Goal: Transaction & Acquisition: Purchase product/service

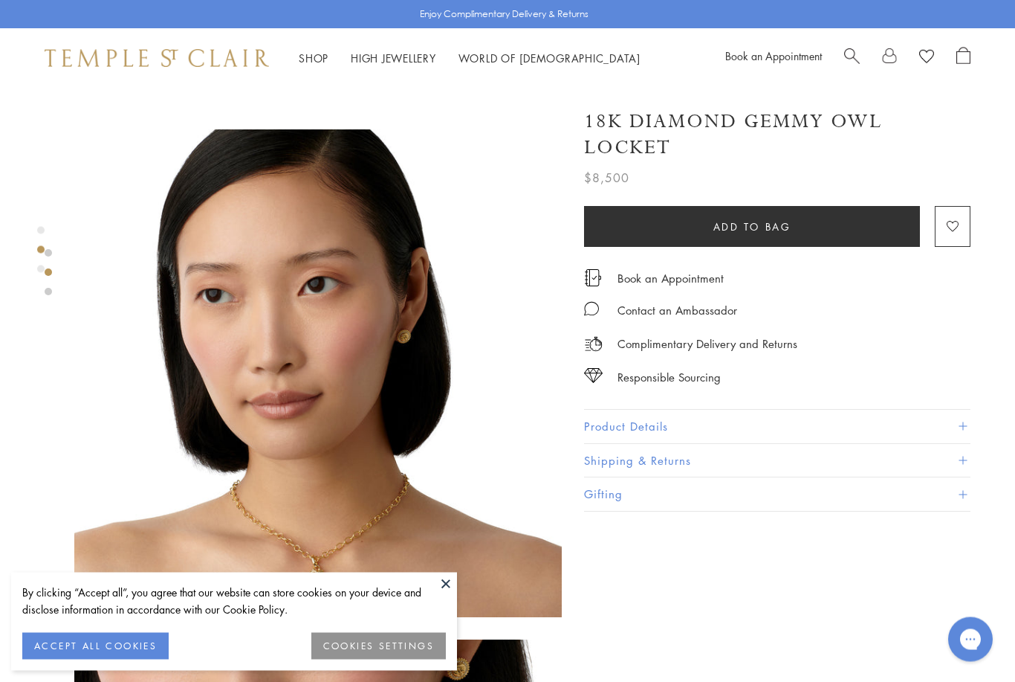
scroll to position [468, 0]
click at [375, 659] on button "COOKIES SETTINGS" at bounding box center [378, 646] width 135 height 27
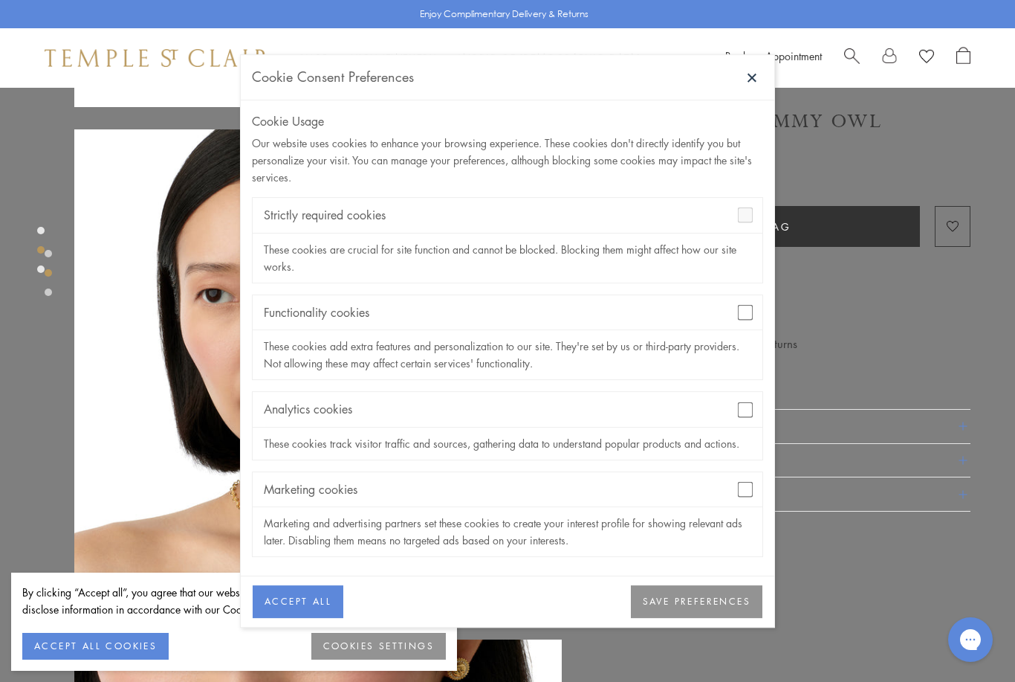
click at [295, 618] on button "ACCEPT ALL" at bounding box center [298, 602] width 91 height 33
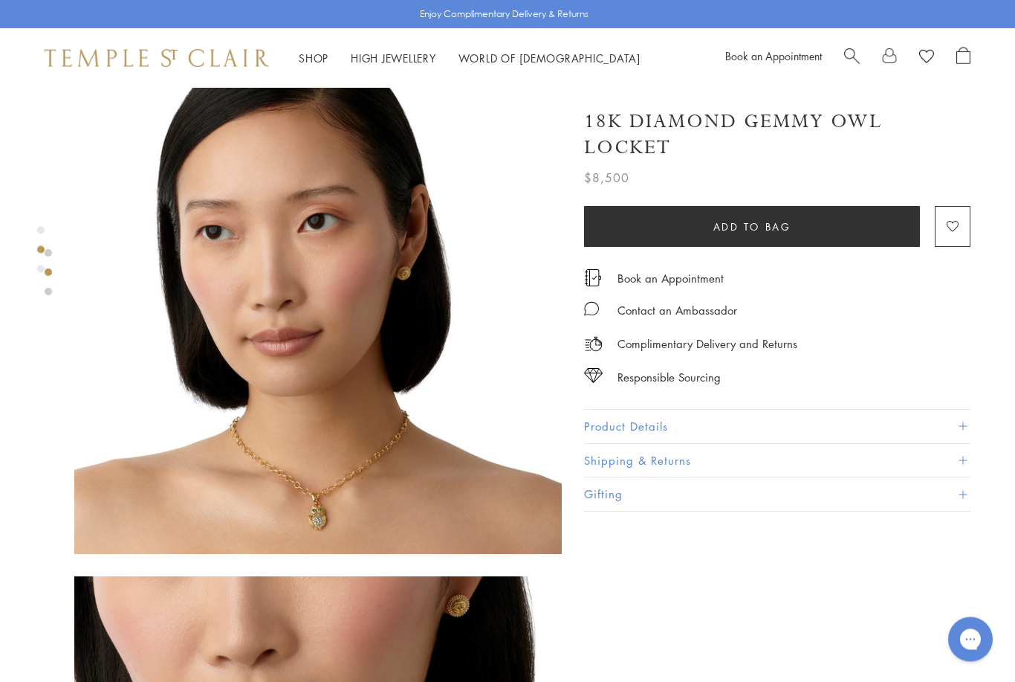
scroll to position [531, 0]
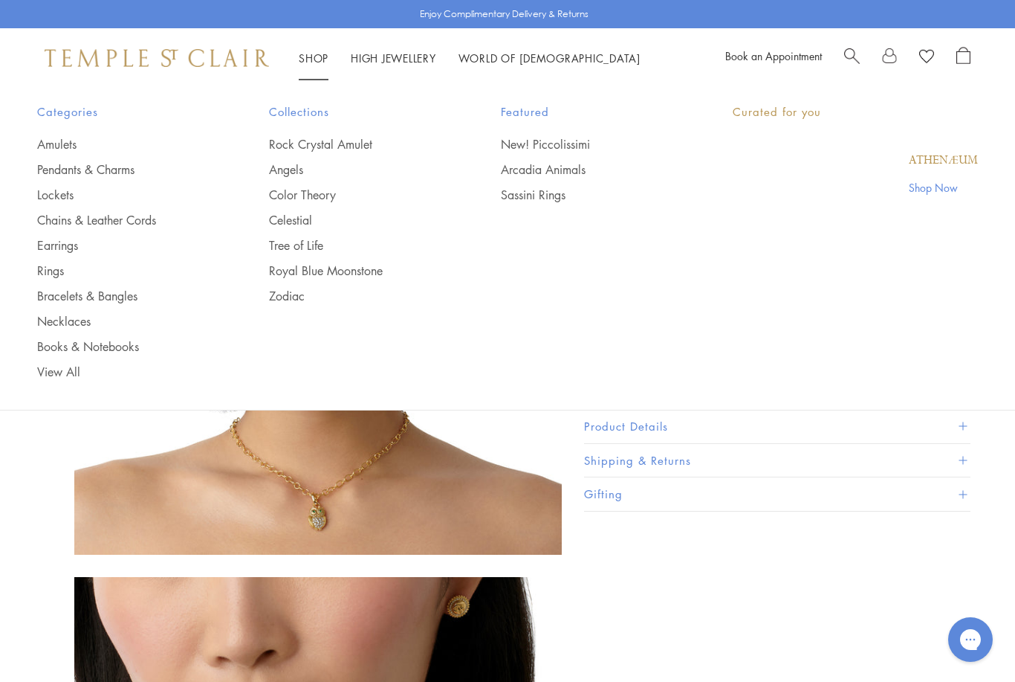
click at [303, 62] on link "Shop Shop" at bounding box center [314, 58] width 30 height 15
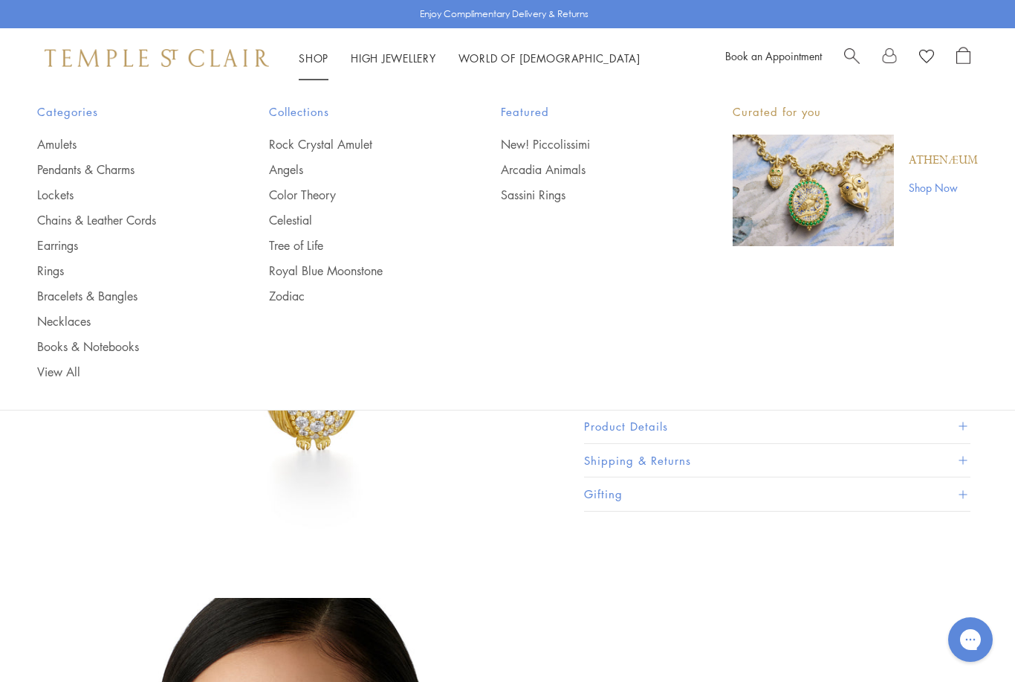
click at [858, 56] on span "Search" at bounding box center [852, 55] width 16 height 16
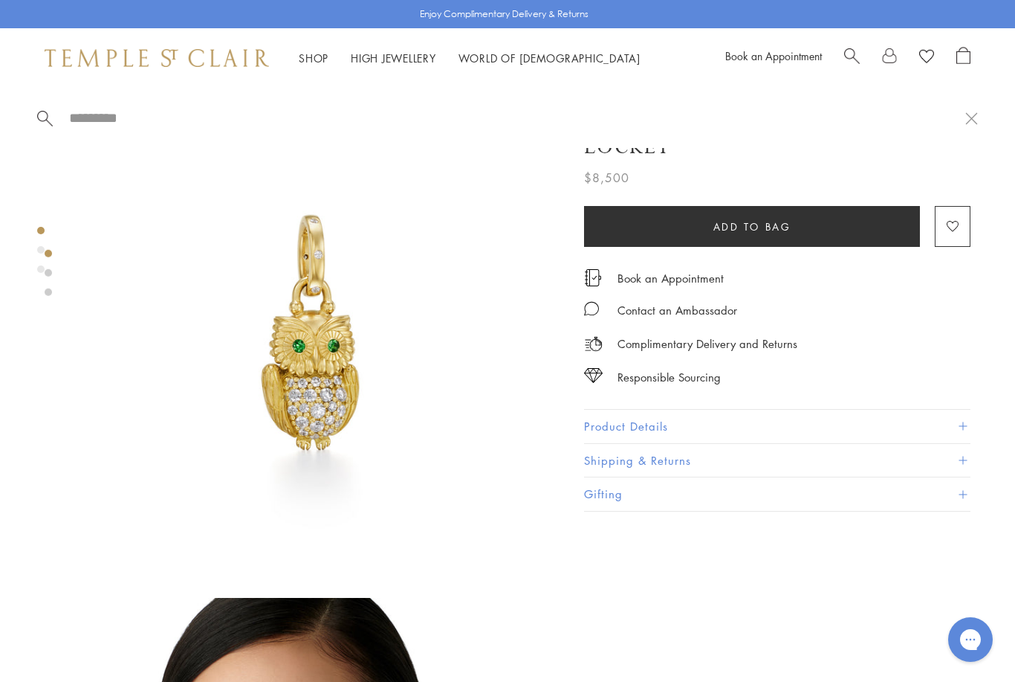
click at [858, 62] on span "Search" at bounding box center [852, 55] width 16 height 16
click at [848, 59] on span "Search" at bounding box center [852, 55] width 16 height 16
click at [54, 122] on form at bounding box center [501, 118] width 928 height 19
click at [77, 122] on input "search" at bounding box center [517, 117] width 898 height 17
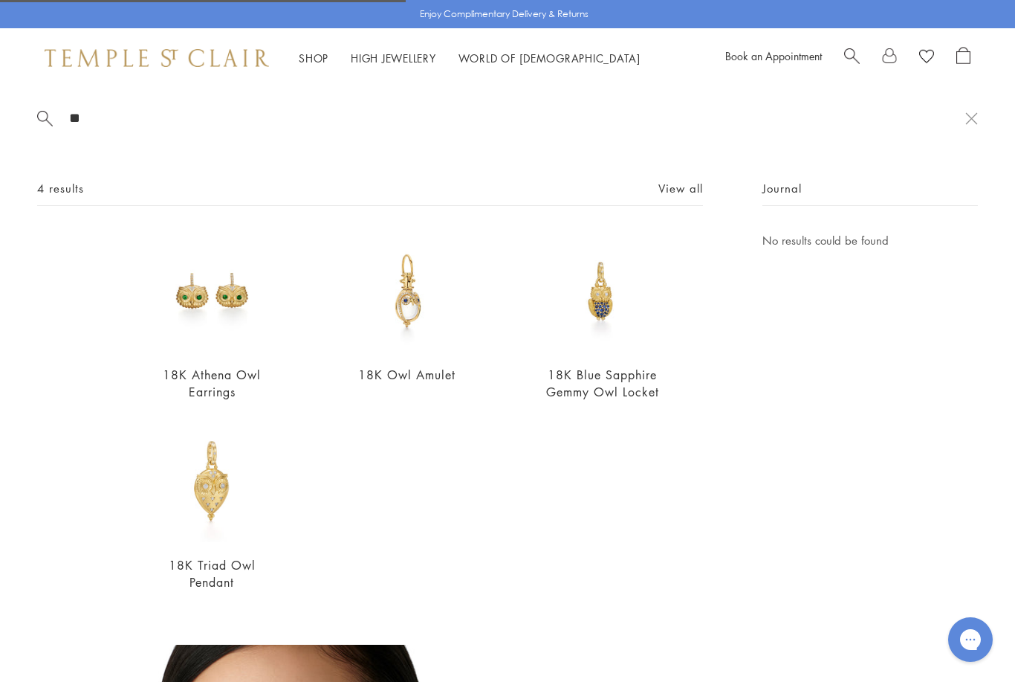
type input "*"
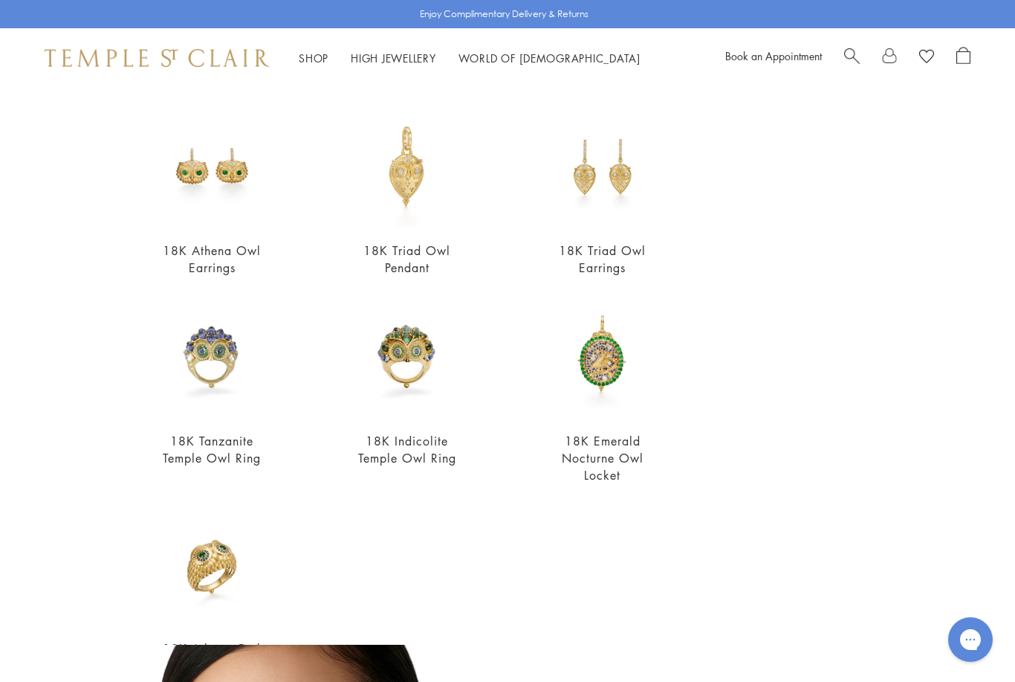
scroll to position [303, 0]
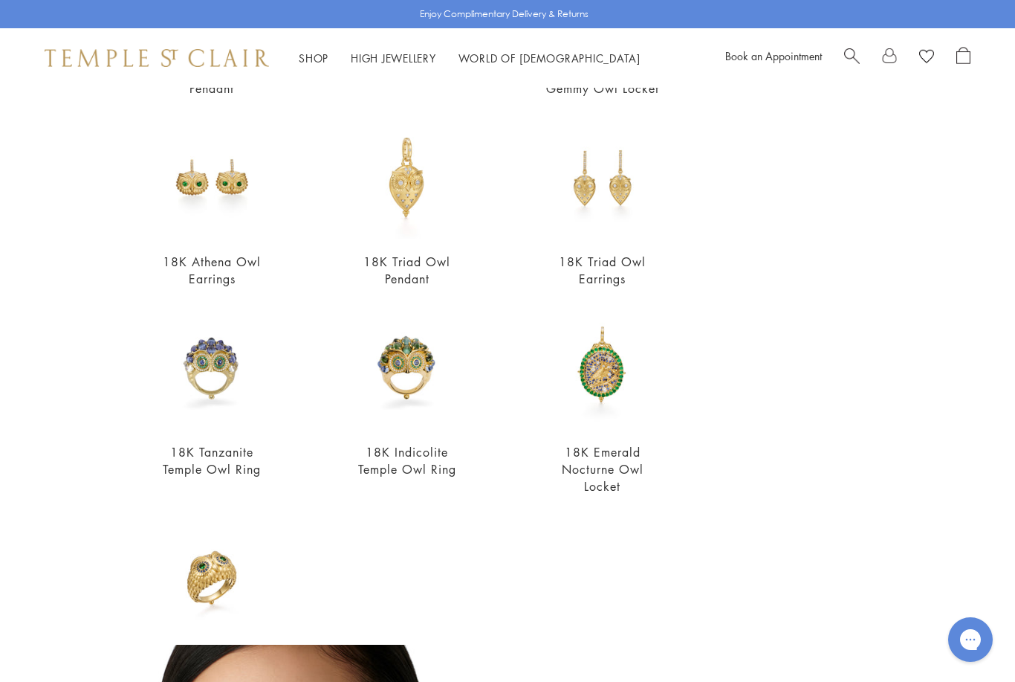
type input "***"
click at [198, 287] on link "18K Athena Owl Earrings" at bounding box center [212, 269] width 98 height 33
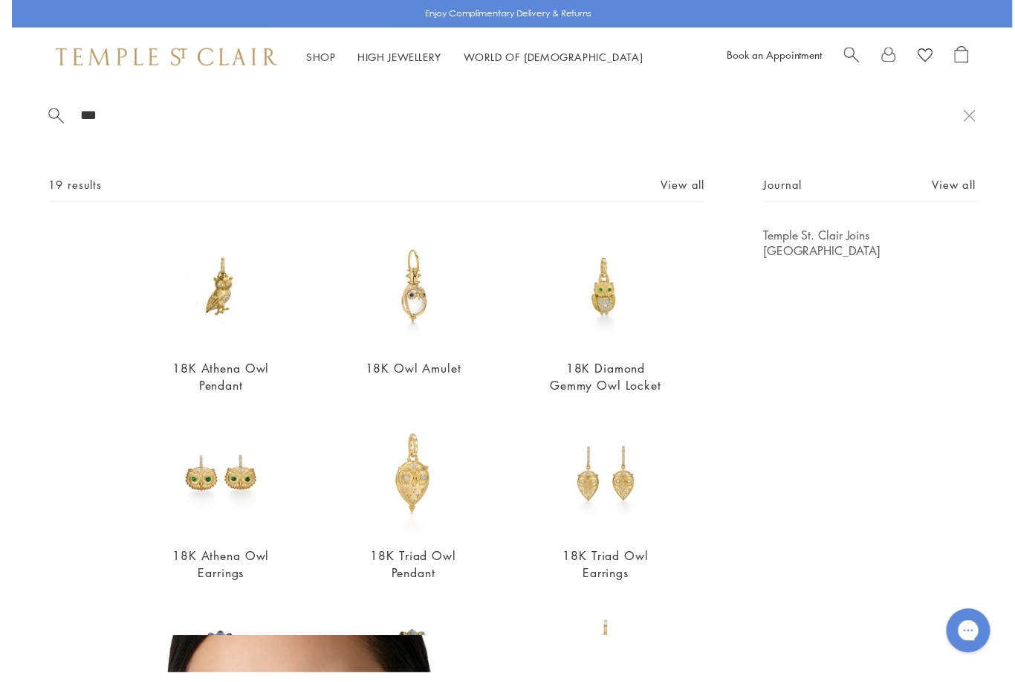
scroll to position [35, 2]
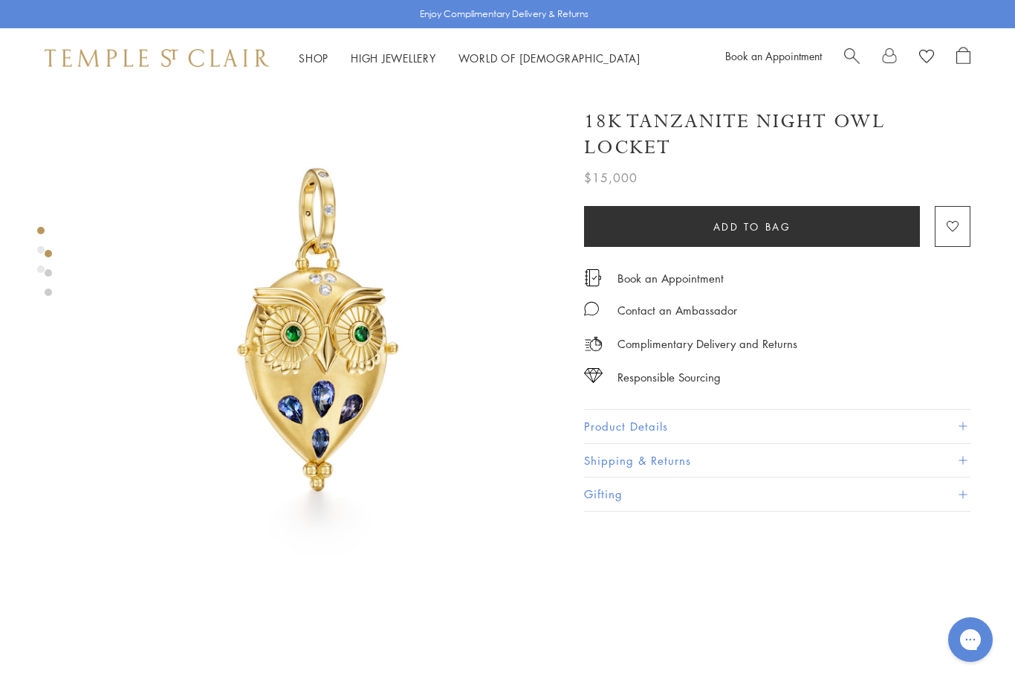
scroll to position [0, 3]
